Goal: Transaction & Acquisition: Purchase product/service

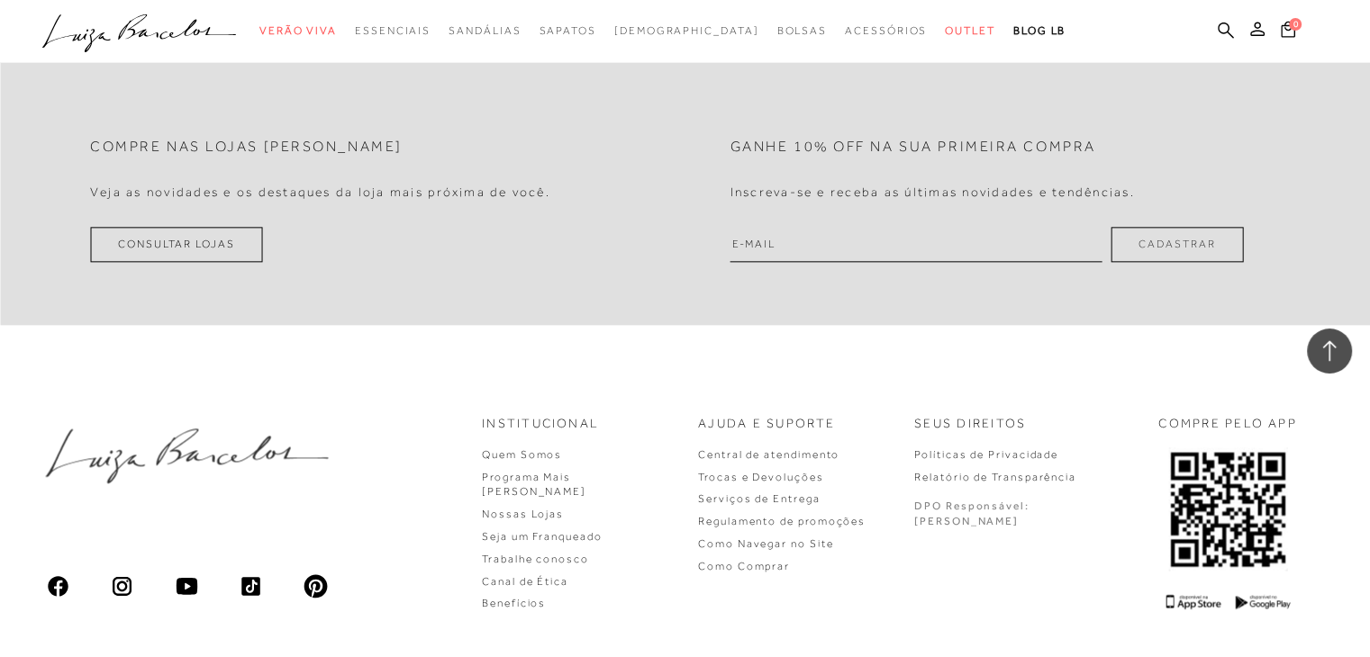
scroll to position [2251, 0]
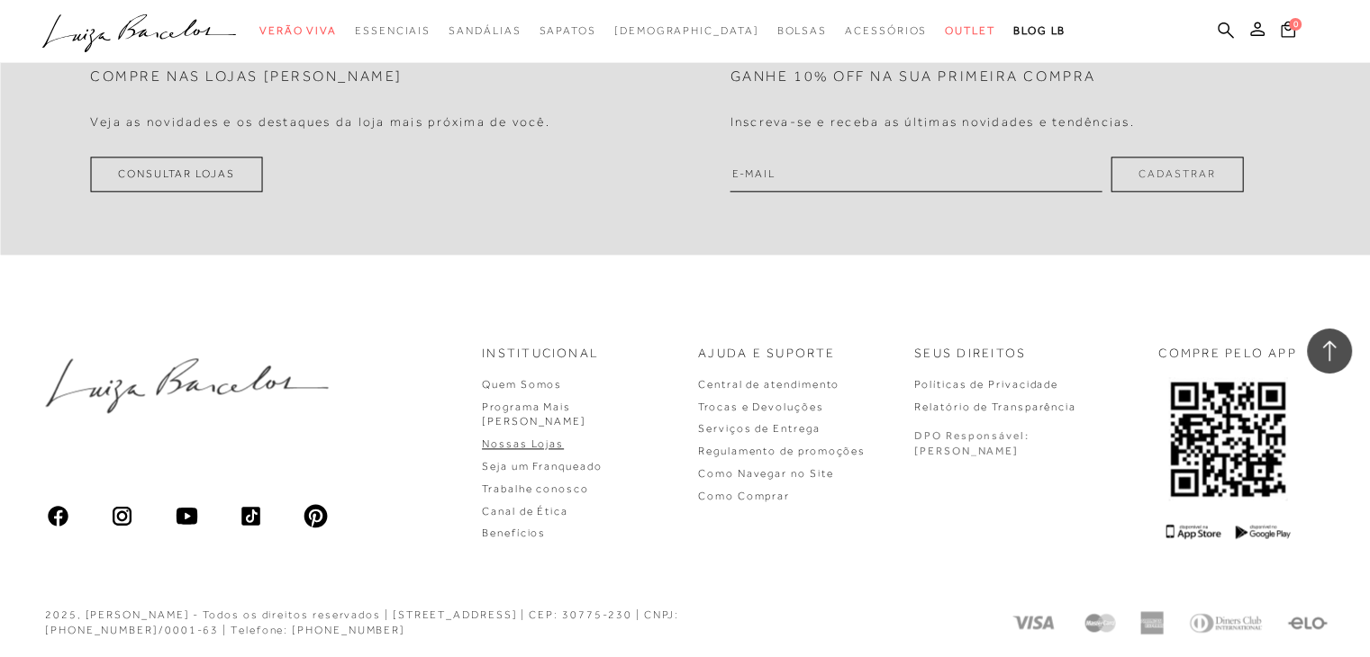
click at [564, 438] on link "Nossas Lojas" at bounding box center [523, 444] width 82 height 13
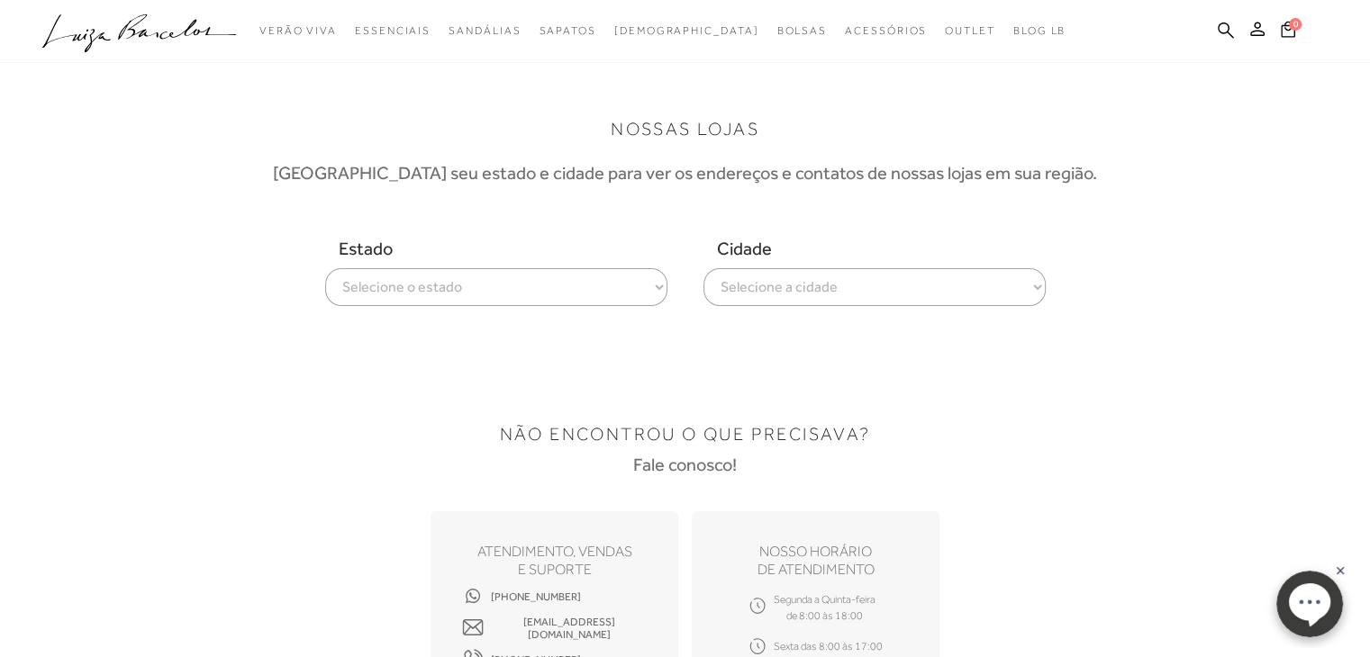
click at [438, 275] on select "Selecione o estado [GEOGRAPHIC_DATA] [GEOGRAPHIC_DATA] [GEOGRAPHIC_DATA] [GEOGR…" at bounding box center [496, 287] width 342 height 38
select select
click at [325, 268] on select "Selecione o estado [GEOGRAPHIC_DATA] [GEOGRAPHIC_DATA] [GEOGRAPHIC_DATA] [GEOGR…" at bounding box center [496, 287] width 342 height 38
click at [751, 285] on select "Selecione a cidade ver todas Americana Araraquara [PERSON_NAME][GEOGRAPHIC_DATA…" at bounding box center [874, 287] width 342 height 38
select select "[GEOGRAPHIC_DATA]"
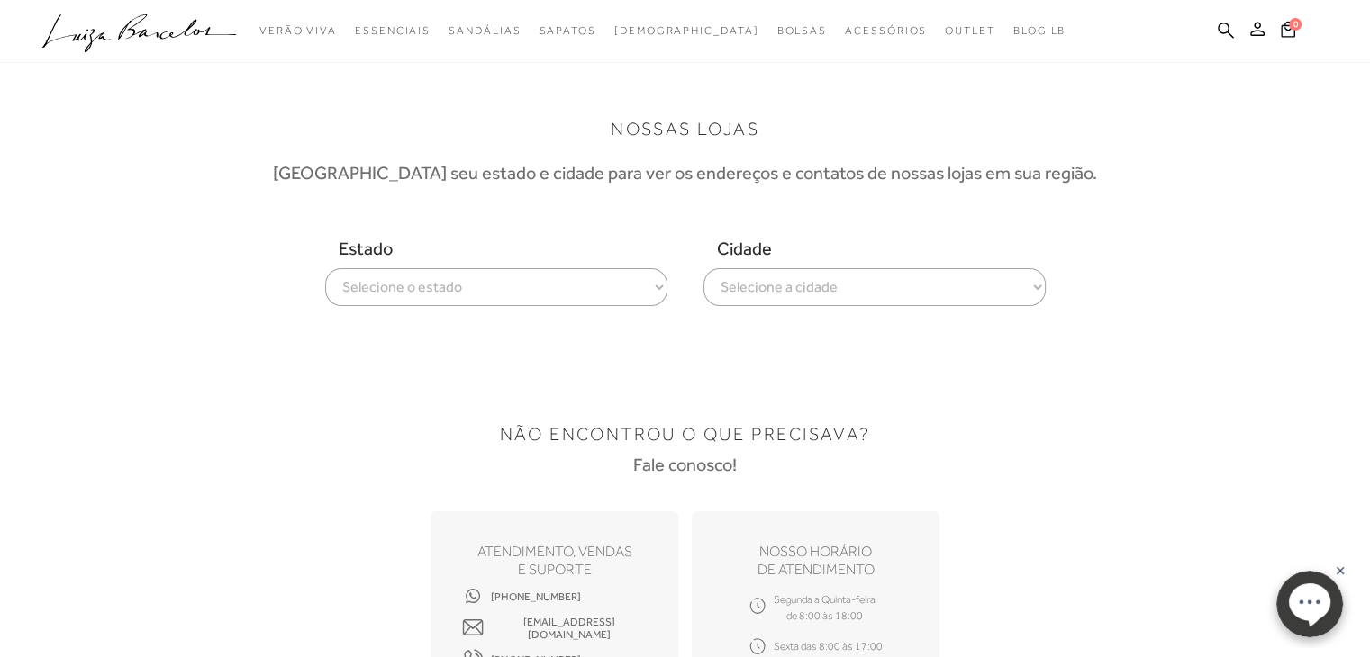
click at [703, 268] on select "Selecione a cidade ver todas Americana Araraquara [PERSON_NAME][GEOGRAPHIC_DATA…" at bounding box center [874, 287] width 342 height 38
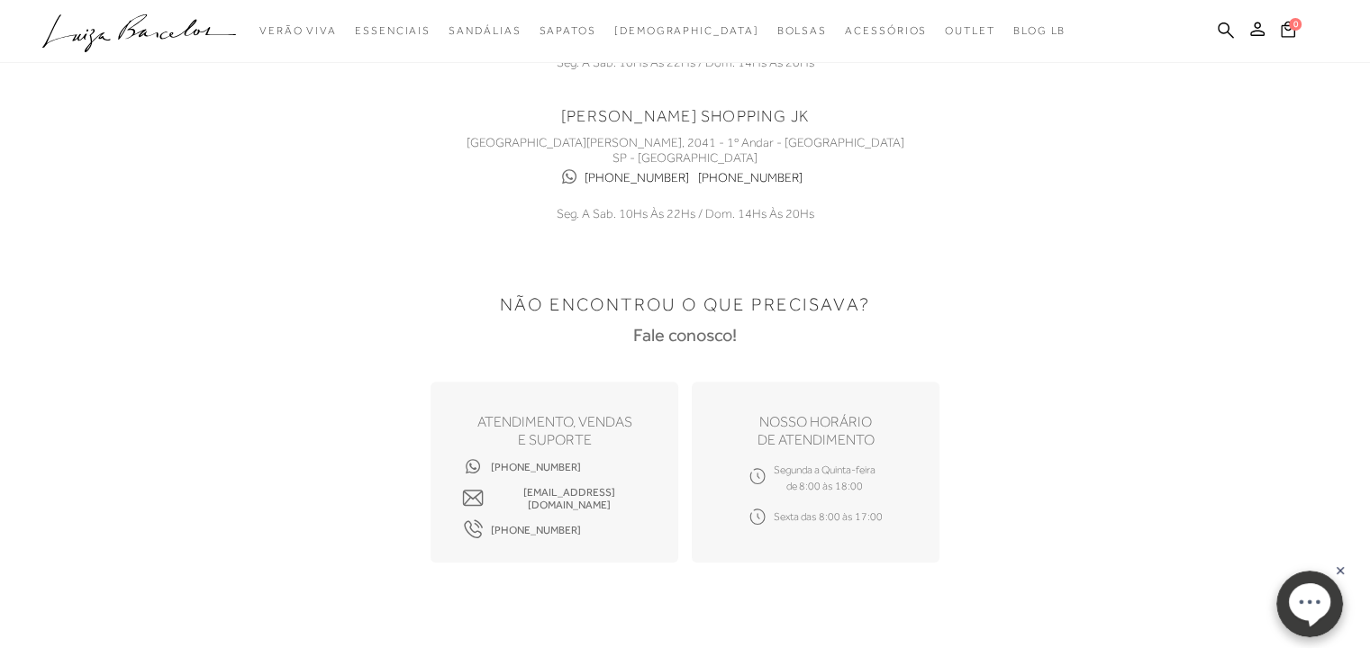
scroll to position [900, 0]
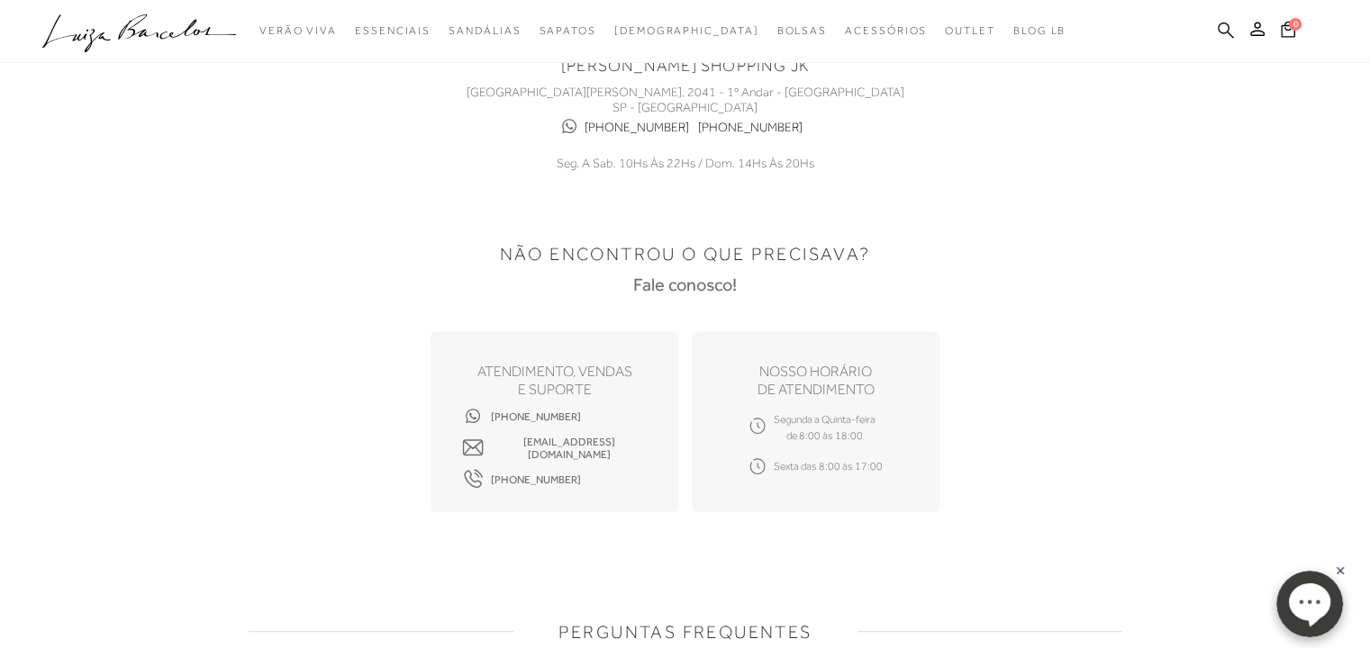
click at [1221, 25] on icon at bounding box center [1225, 30] width 16 height 17
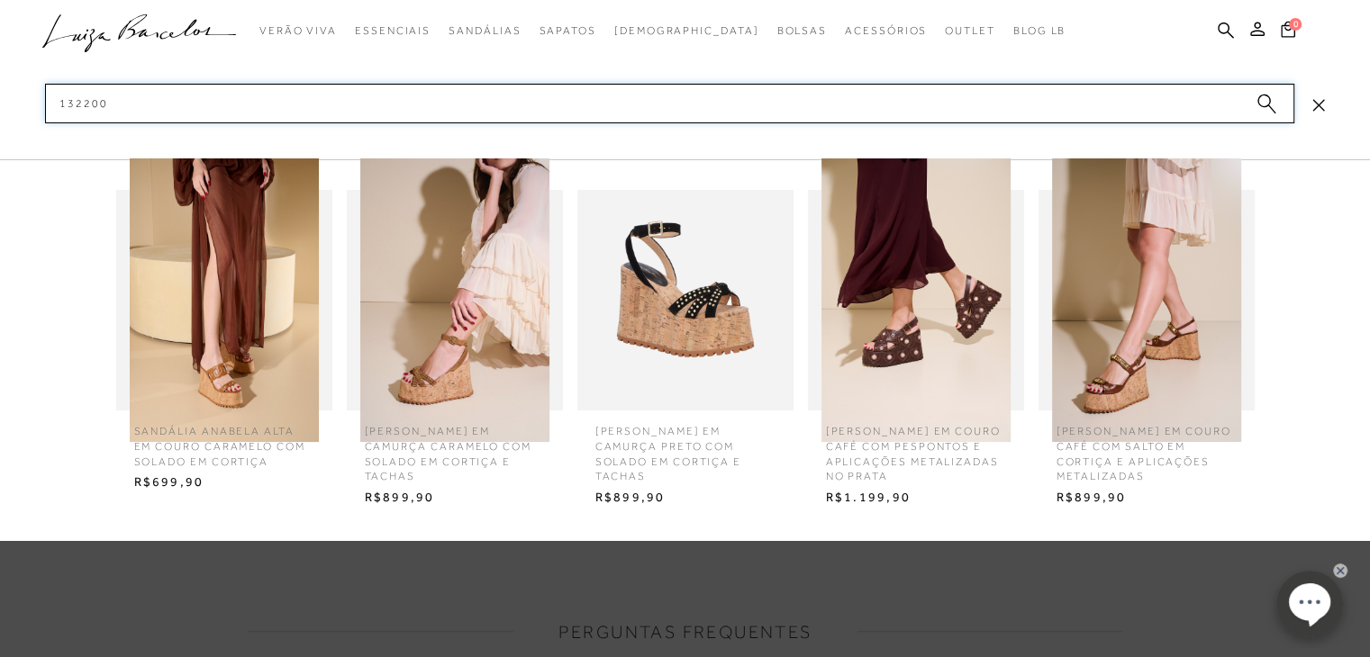
type input "132200"
click at [214, 446] on span "SANDÁLIA ANABELA ALTA EM COURO CARAMELO COM SOLADO EM CORTIÇA" at bounding box center [224, 440] width 207 height 59
